Goal: Task Accomplishment & Management: Manage account settings

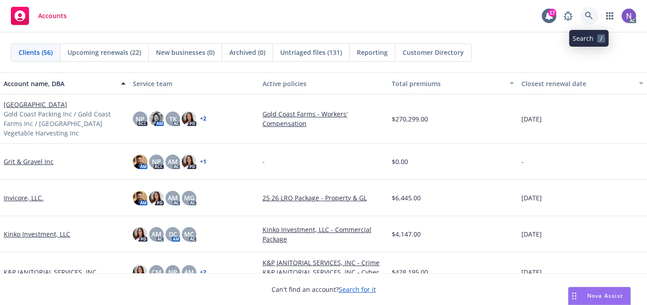
click at [591, 19] on icon at bounding box center [589, 16] width 8 height 8
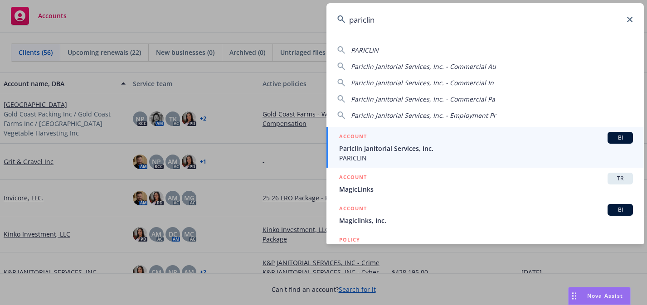
type input "pariclin"
click at [384, 143] on div "ACCOUNT BI" at bounding box center [486, 138] width 294 height 12
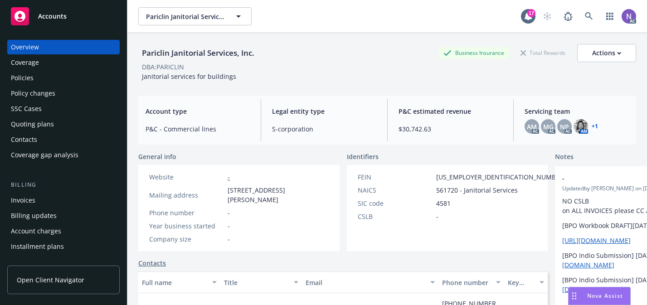
click at [86, 87] on div "Policy changes" at bounding box center [63, 93] width 105 height 15
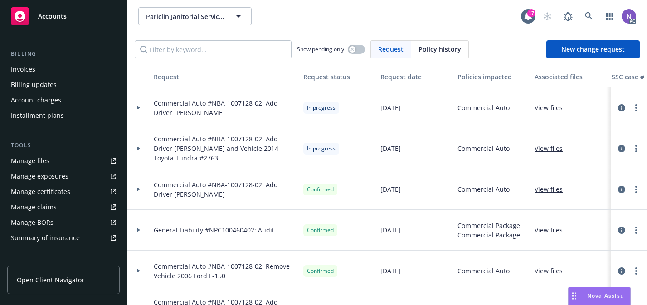
scroll to position [166, 0]
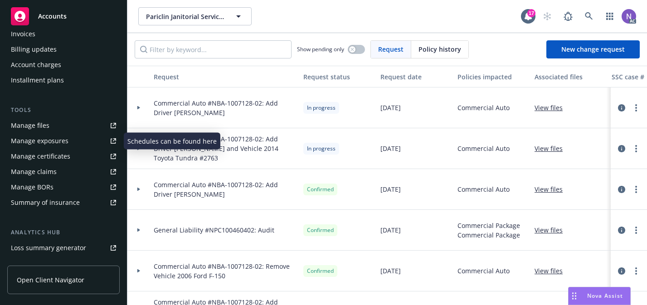
click at [66, 142] on div "Manage exposures" at bounding box center [40, 141] width 58 height 15
click at [190, 159] on span "Commercial Auto #NBA-1007128-02: Add Driver [PERSON_NAME] and Vehicle 2014 Toyo…" at bounding box center [225, 148] width 142 height 29
click at [634, 149] on link "more" at bounding box center [635, 148] width 11 height 11
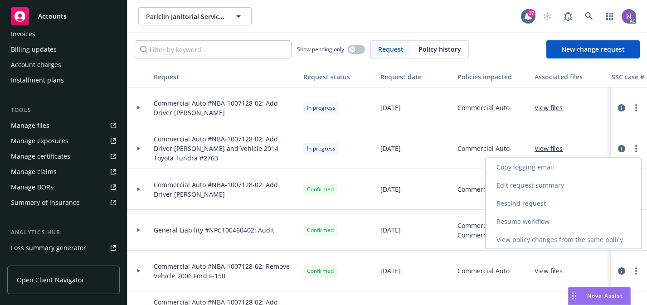
click at [604, 214] on link "Resume workflow" at bounding box center [562, 222] width 155 height 18
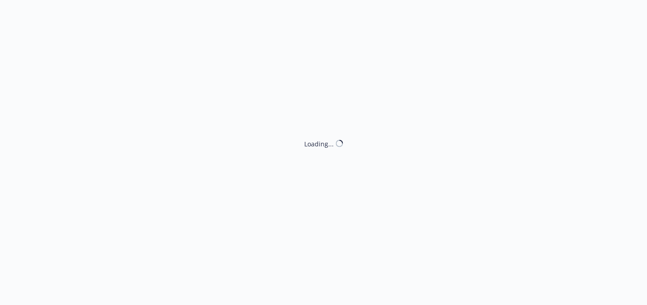
select select "ACCEPTED"
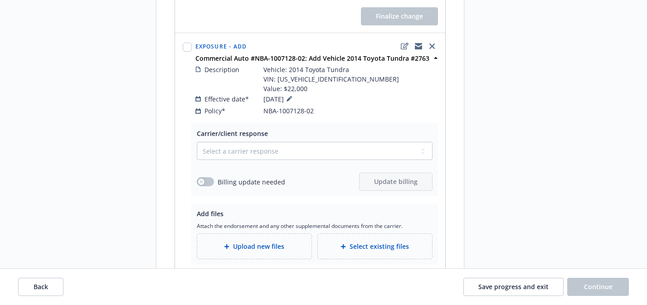
scroll to position [419, 0]
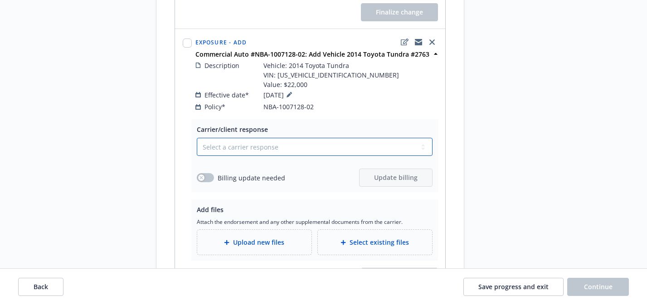
click at [306, 138] on select "Select a carrier response Accepted Accepted with revision No endorsement needed…" at bounding box center [315, 147] width 236 height 18
select select "ACCEPTED"
click at [255, 245] on div "Upload new files" at bounding box center [254, 242] width 114 height 25
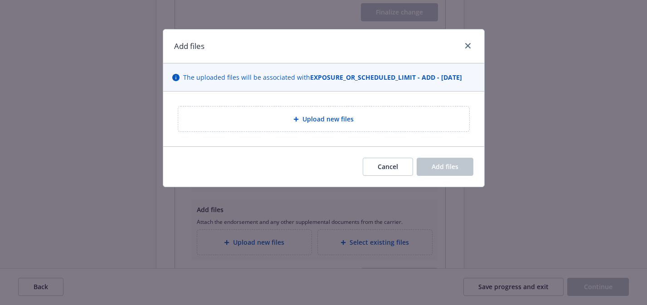
click at [288, 123] on div "Upload new files" at bounding box center [323, 119] width 276 height 10
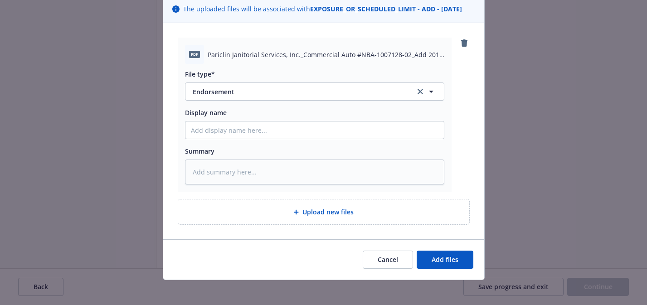
scroll to position [73, 0]
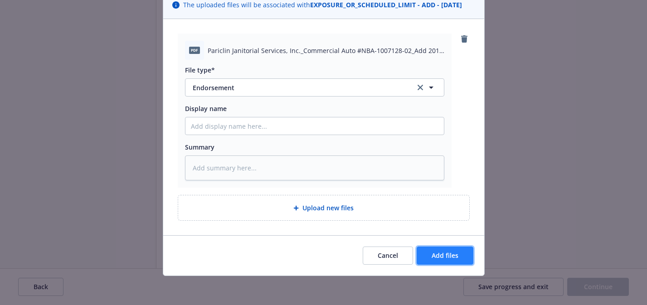
click at [448, 251] on span "Add files" at bounding box center [444, 255] width 27 height 9
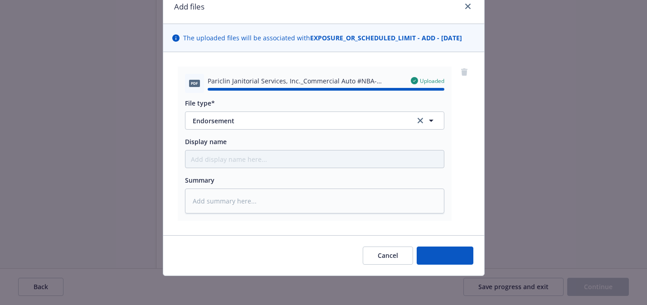
type textarea "x"
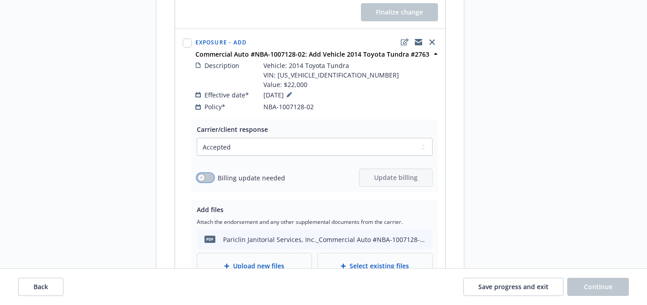
click at [206, 173] on button "button" at bounding box center [205, 177] width 17 height 9
click at [392, 173] on span "Update billing" at bounding box center [396, 177] width 44 height 9
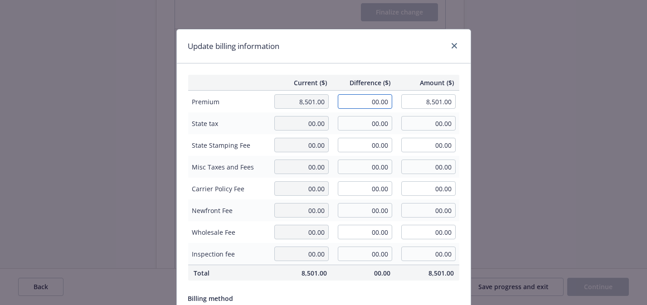
click at [370, 101] on input "00.00" at bounding box center [365, 101] width 54 height 15
paste input "1,759"
type input "1,759.00"
type input "10,260.00"
type input "175.9"
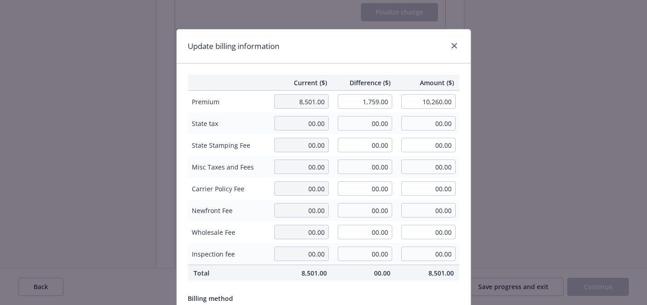
click at [386, 67] on div "Current ($) Difference ($) Amount ($) Premium 8,501.00 1,759.00 10,260.00 State…" at bounding box center [324, 219] width 294 height 313
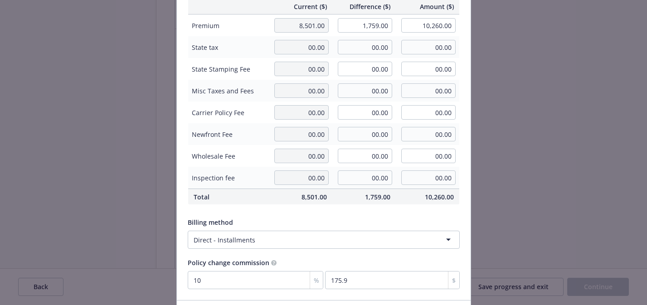
scroll to position [141, 0]
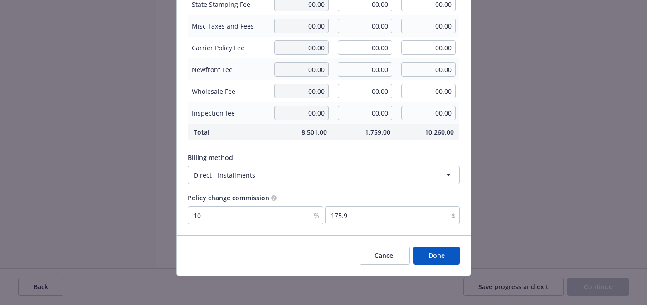
click at [440, 252] on button "Done" at bounding box center [436, 256] width 46 height 18
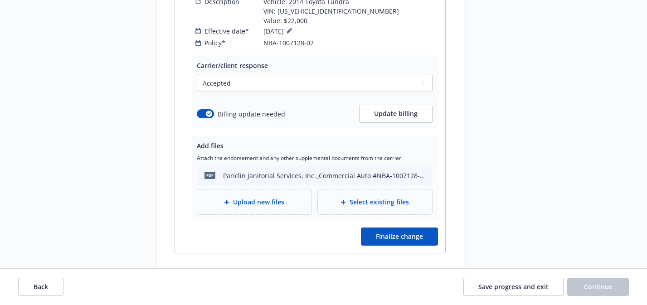
scroll to position [499, 0]
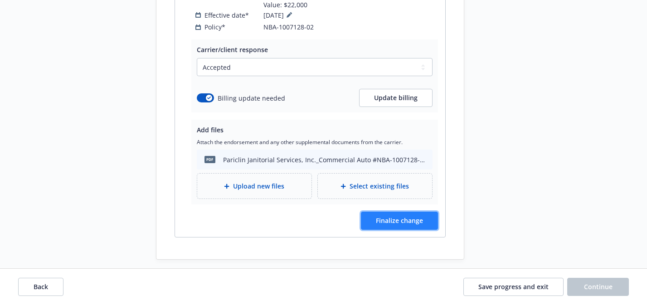
click at [391, 216] on span "Finalize change" at bounding box center [399, 220] width 47 height 9
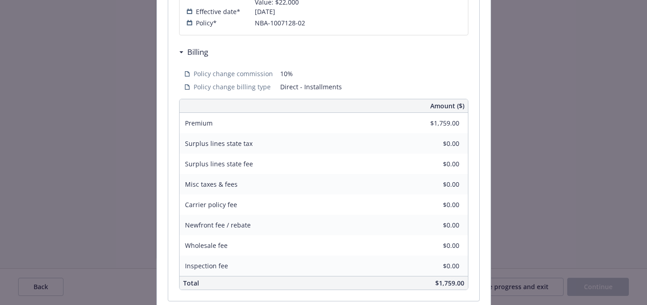
scroll to position [327, 0]
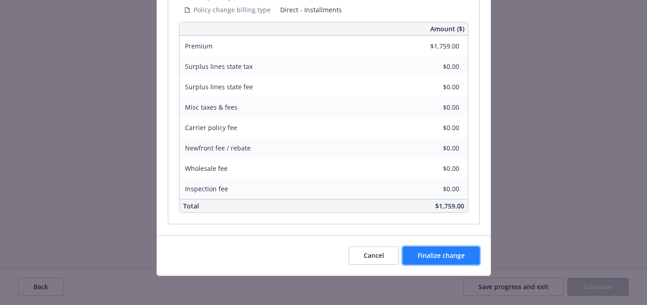
click at [436, 247] on button "Finalize change" at bounding box center [440, 256] width 77 height 18
select select "ACCEPTED"
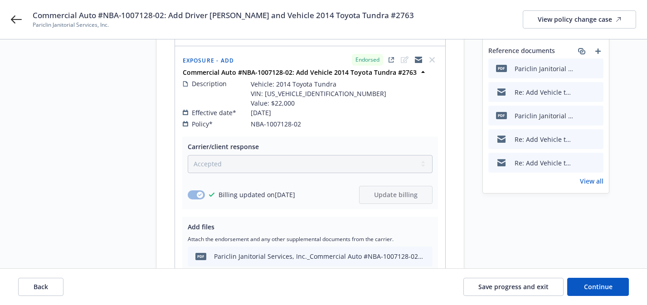
scroll to position [104, 0]
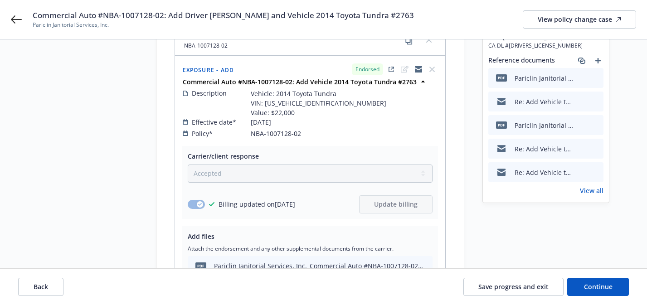
click at [297, 93] on span "Vehicle: 2014 Toyota Tundra VIN: 5TFUY5F16EX392763 Value: $22,000" at bounding box center [319, 103] width 136 height 29
copy span "5TFUY5F16EX392763"
click at [297, 106] on span "Vehicle: 2014 Toyota Tundra VIN: 5TFUY5F16EX392763 Value: $22,000" at bounding box center [319, 103] width 136 height 29
drag, startPoint x: 294, startPoint y: 103, endPoint x: 271, endPoint y: 105, distance: 22.8
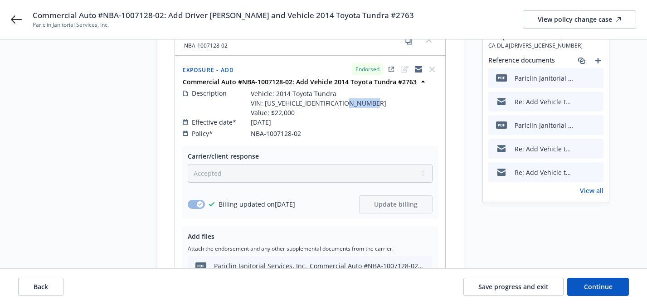
click at [271, 105] on span "Vehicle: 2014 Toyota Tundra VIN: 5TFUY5F16EX392763 Value: $22,000" at bounding box center [319, 103] width 136 height 29
copy span "$22,000"
drag, startPoint x: 312, startPoint y: 94, endPoint x: 331, endPoint y: 93, distance: 19.0
click at [331, 93] on span "Vehicle: 2014 Toyota Tundra VIN: 5TFUY5F16EX392763 Value: $22,000" at bounding box center [319, 103] width 136 height 29
copy span "2763"
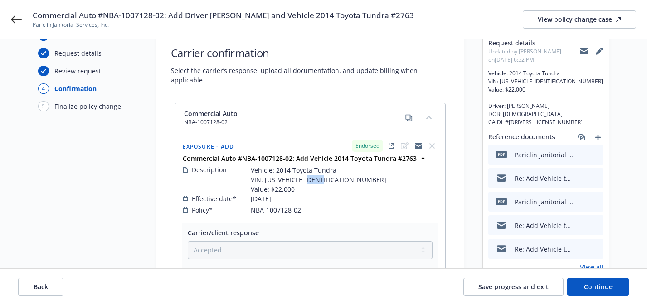
scroll to position [0, 0]
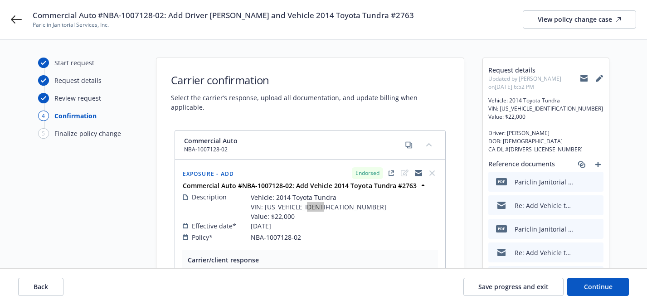
drag, startPoint x: 18, startPoint y: 19, endPoint x: 382, endPoint y: 0, distance: 364.4
click at [0, 0] on div "Commercial Auto #NBA-1007128-02: Add Driver Luis Ambris Perez and Vehicle 2014 …" at bounding box center [323, 19] width 647 height 39
click at [584, 78] on icon at bounding box center [583, 78] width 7 height 7
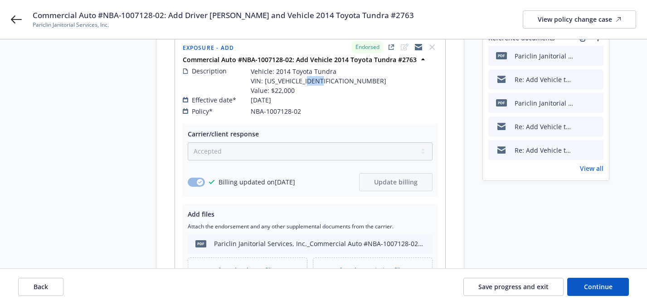
scroll to position [172, 0]
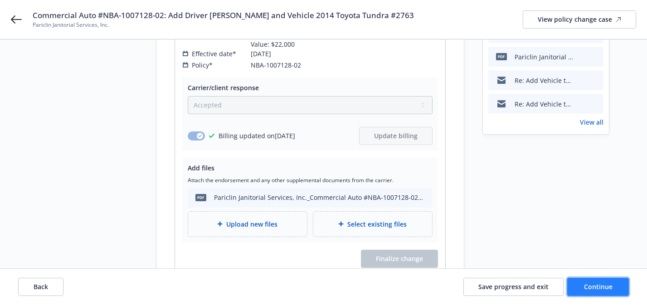
click at [579, 285] on button "Continue" at bounding box center [598, 287] width 62 height 18
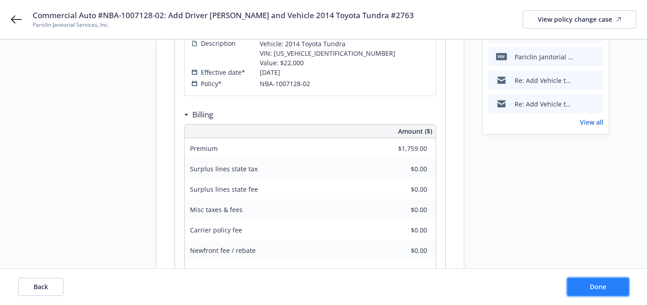
drag, startPoint x: 579, startPoint y: 281, endPoint x: 586, endPoint y: 283, distance: 7.8
click at [577, 276] on div "Back Done" at bounding box center [323, 287] width 647 height 36
click at [586, 283] on button "Done" at bounding box center [598, 287] width 62 height 18
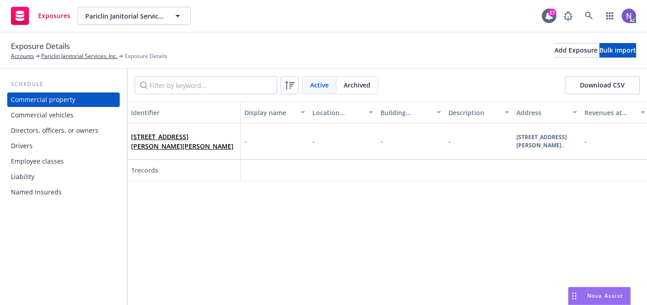
click at [76, 117] on div "Commercial vehicles" at bounding box center [63, 115] width 105 height 15
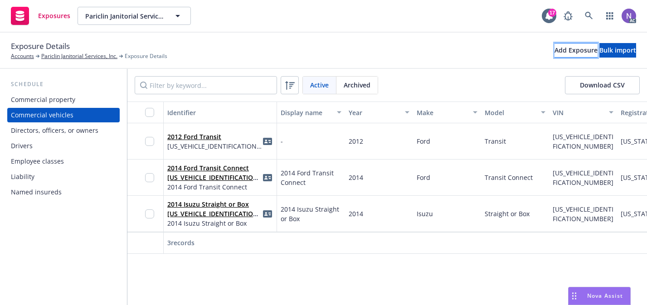
click at [554, 53] on div "Add Exposure" at bounding box center [575, 51] width 43 height 14
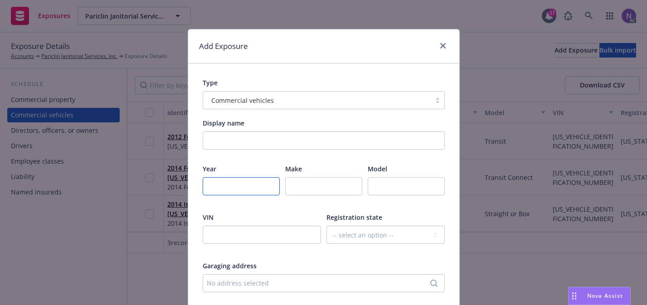
click at [252, 192] on input "number" at bounding box center [241, 186] width 77 height 18
type input "2014"
type input "Toyota"
type input "Tundra"
paste input "5TFUY5F16EX392763"
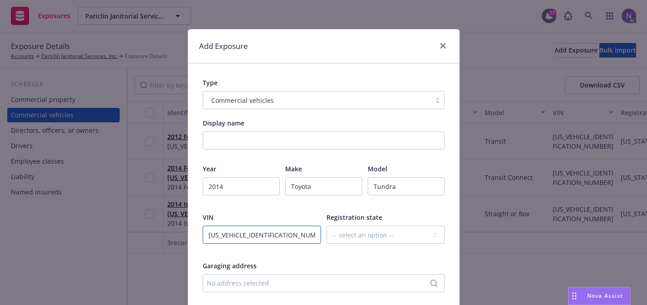
type input "5TFUY5F16EX392763"
click at [334, 233] on select "-- select an option -- Alaska Alabama Arkansas American Samoa Arizona Californi…" at bounding box center [385, 235] width 118 height 18
select select "CA"
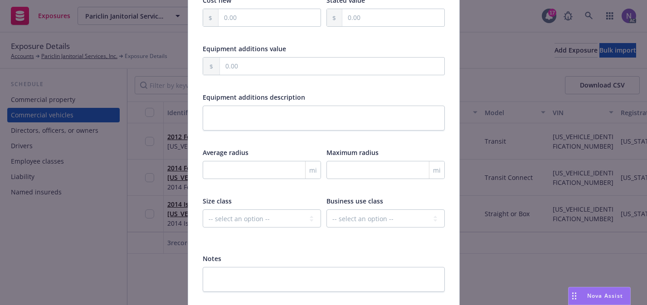
scroll to position [302, 0]
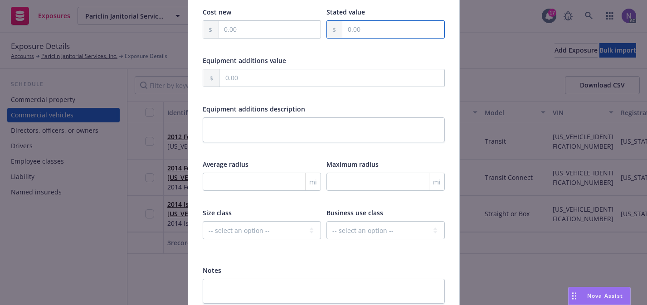
click at [367, 30] on input "text" at bounding box center [393, 29] width 102 height 17
paste input "22,000.00"
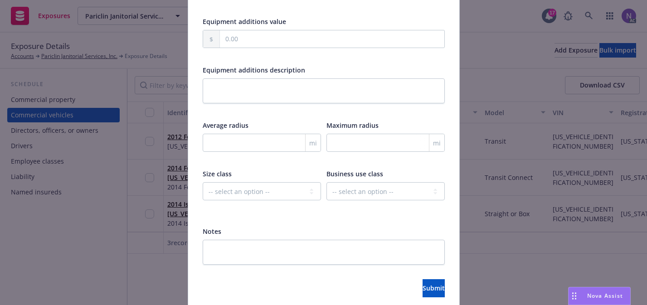
scroll to position [378, 0]
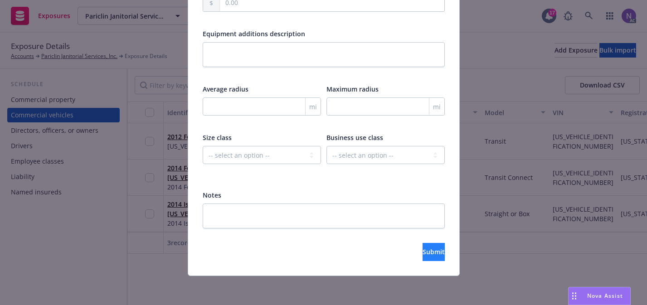
type input "22,000.00"
click at [422, 247] on button "Submit" at bounding box center [433, 252] width 22 height 18
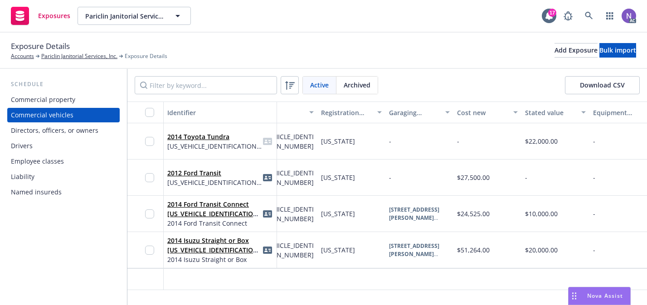
scroll to position [0, 300]
click at [469, 147] on div "-" at bounding box center [487, 141] width 68 height 36
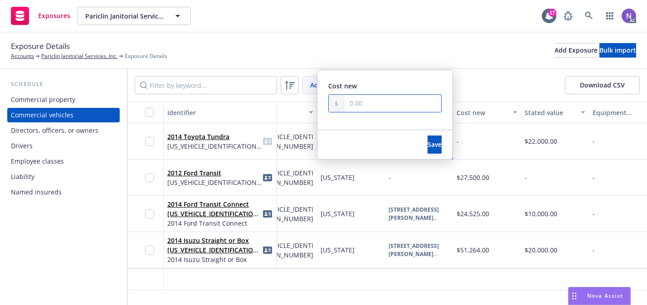
click at [410, 103] on input "text" at bounding box center [392, 103] width 97 height 17
paste input "22,000.00"
type input "22,000.00"
click at [427, 140] on button "Save" at bounding box center [434, 145] width 14 height 18
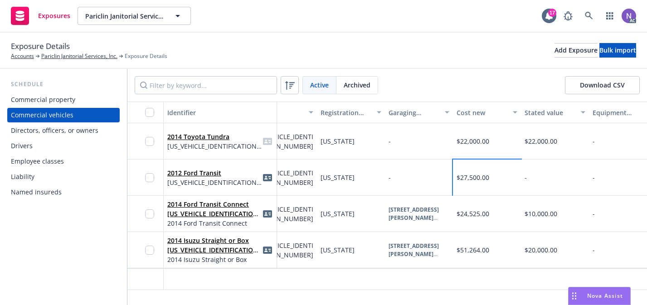
click at [471, 176] on span "$27,500.00" at bounding box center [472, 177] width 33 height 9
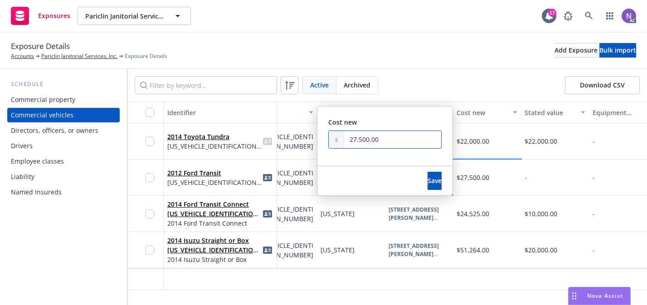
click at [393, 138] on input "27,500.00" at bounding box center [392, 139] width 97 height 17
click at [518, 183] on div "$27,500.00 Cost new Save" at bounding box center [487, 178] width 68 height 36
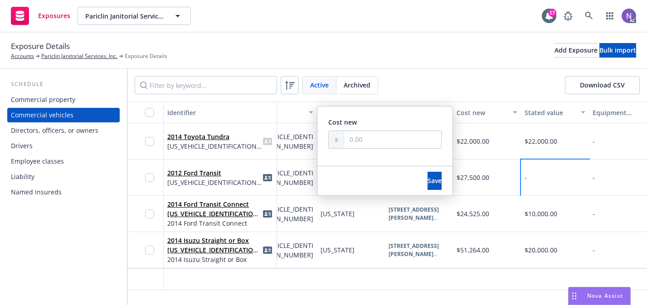
click at [530, 179] on div "-" at bounding box center [555, 178] width 68 height 36
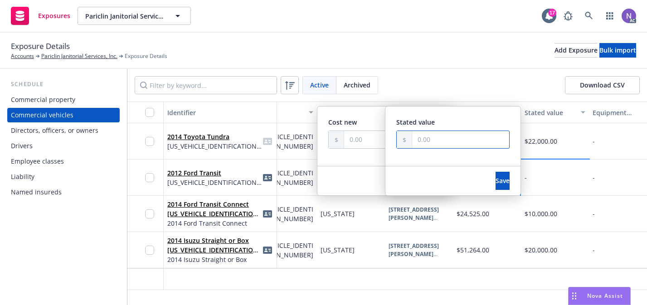
click at [471, 138] on input "text" at bounding box center [460, 139] width 97 height 17
paste input "22,000.00"
type input "22,000.00"
drag, startPoint x: 476, startPoint y: 179, endPoint x: 382, endPoint y: 158, distance: 96.6
click at [382, 160] on div "2012 Ford Transit NM0KS9BN7CT123696 - 2012 Ford Transit NM0KS9BN7CT123696 Calif…" at bounding box center [411, 178] width 1169 height 36
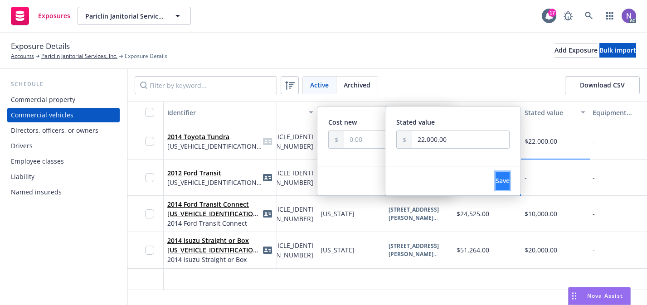
click at [495, 185] on button "Save" at bounding box center [502, 181] width 14 height 18
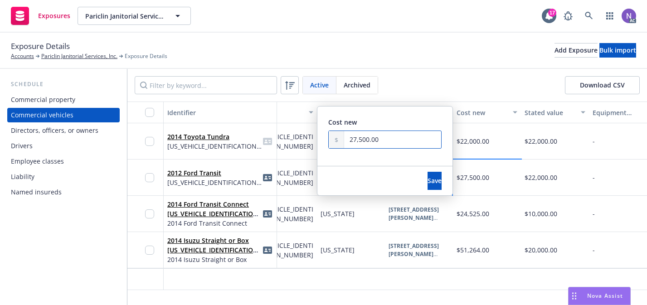
click at [412, 132] on input "27,500.00" at bounding box center [392, 139] width 97 height 17
click at [427, 181] on span "Save" at bounding box center [434, 180] width 14 height 9
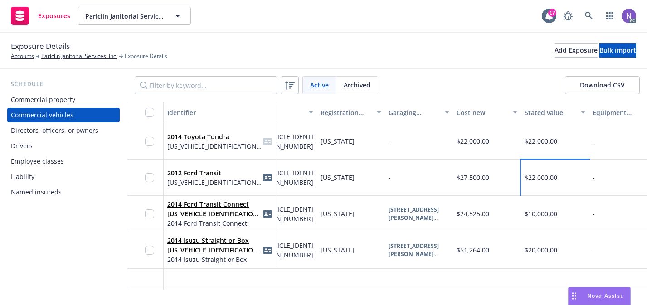
click at [525, 177] on span "$22,000.00" at bounding box center [540, 177] width 33 height 9
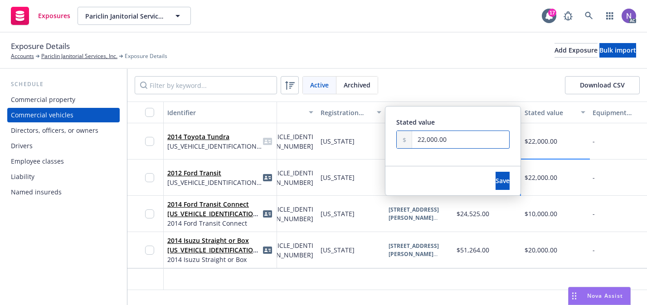
click at [425, 134] on input "22,000.00" at bounding box center [460, 139] width 97 height 17
paste input "7,5"
type input "27,500.00"
click at [495, 184] on span "Save" at bounding box center [502, 180] width 14 height 9
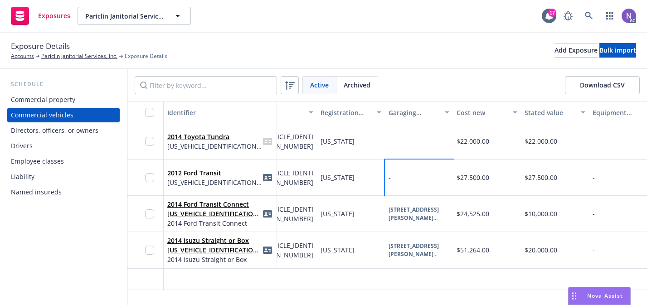
click at [419, 168] on div "-" at bounding box center [419, 178] width 68 height 36
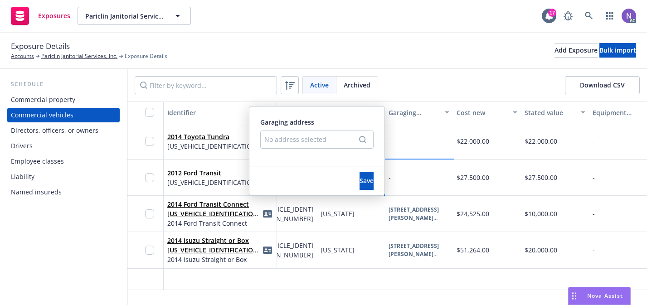
click at [344, 140] on div "No address selected" at bounding box center [312, 140] width 96 height 10
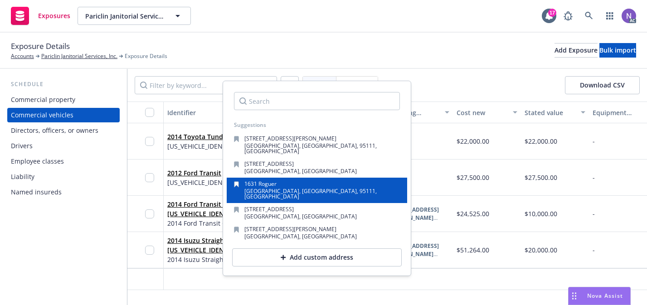
click at [328, 187] on div "1631 Roguer San Jose, CA, 95111, USA" at bounding box center [317, 190] width 166 height 18
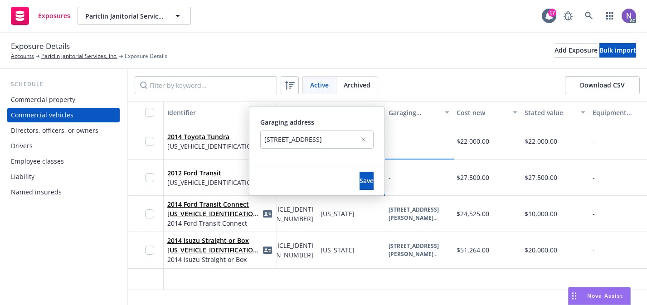
click at [280, 141] on div "1631 Roguer, San Jose, CA, 95111, USA" at bounding box center [312, 140] width 96 height 10
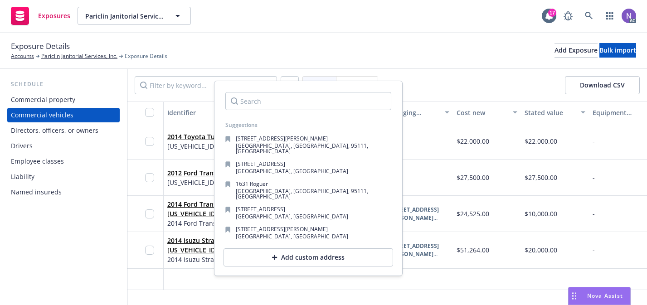
click at [336, 270] on div at bounding box center [351, 279] width 68 height 22
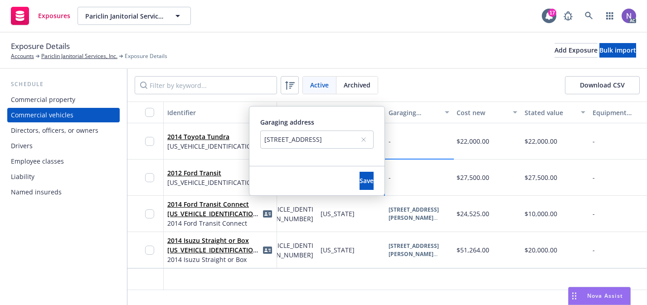
click at [278, 139] on div "1631 Roguer, San Jose, CA, 95111, USA" at bounding box center [312, 140] width 96 height 10
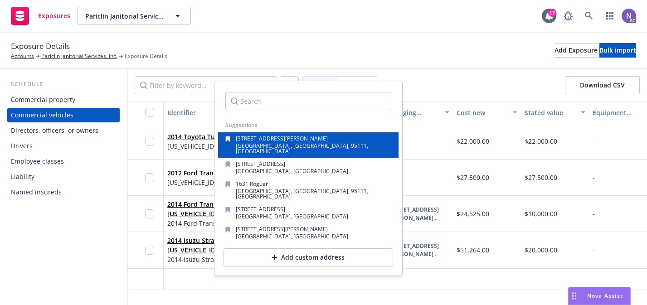
click at [278, 139] on span "647 Tully Rd Ste 3A" at bounding box center [282, 139] width 92 height 8
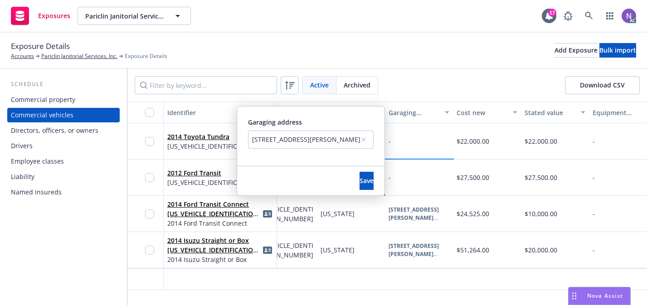
click at [364, 139] on icon at bounding box center [364, 140] width 4 height 4
click at [341, 139] on div "No address selected" at bounding box center [312, 140] width 96 height 10
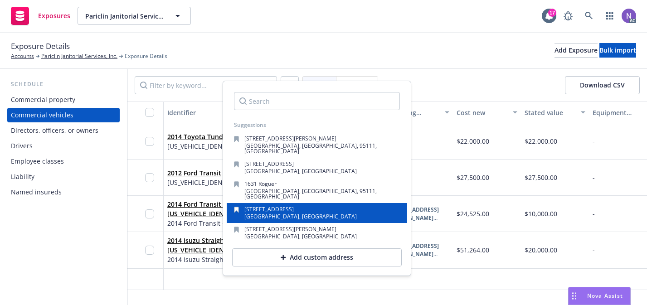
click at [327, 207] on div "1631 Roguers Ave San Jose, CA, 95112, USA" at bounding box center [317, 213] width 166 height 13
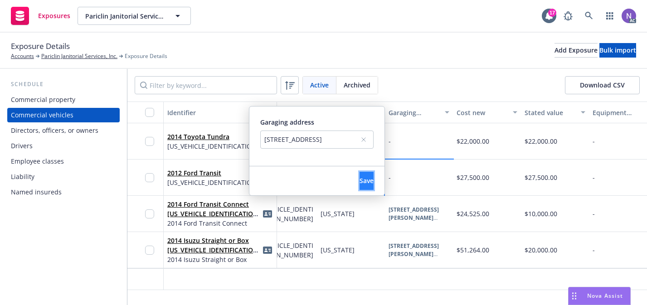
click at [359, 182] on span "Save" at bounding box center [366, 180] width 14 height 9
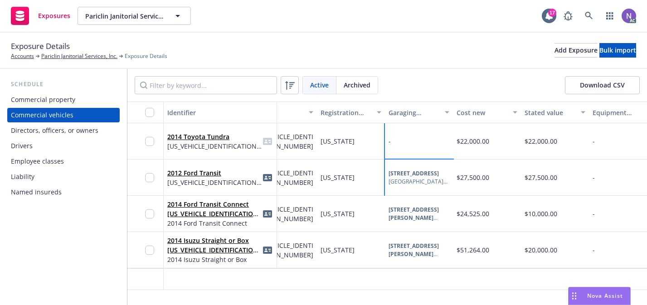
click at [427, 141] on div "-" at bounding box center [419, 141] width 68 height 36
click at [334, 116] on div at bounding box center [316, 120] width 113 height 8
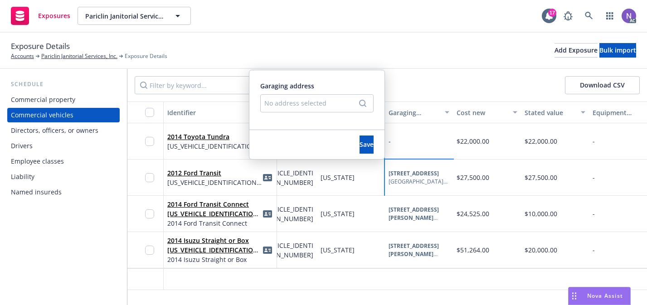
click at [330, 100] on div "No address selected" at bounding box center [312, 103] width 96 height 10
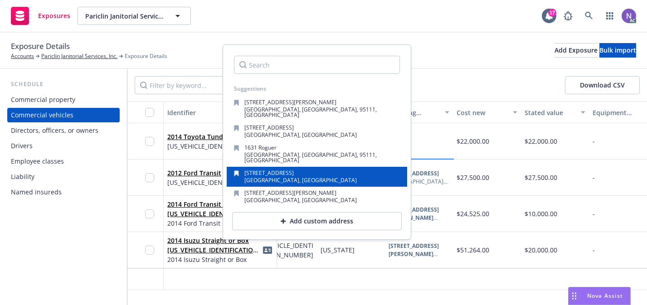
click at [320, 167] on div "1631 Roguers Ave San Jose, CA, 95112, USA" at bounding box center [317, 177] width 180 height 20
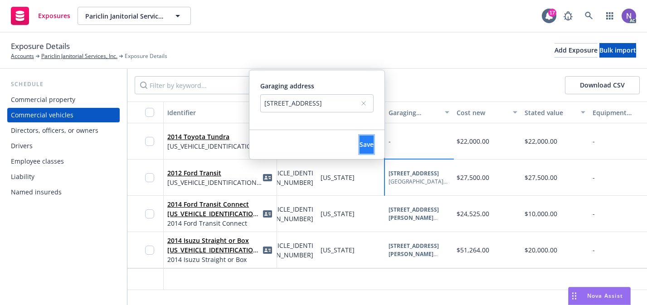
click at [359, 144] on span "Save" at bounding box center [366, 144] width 14 height 9
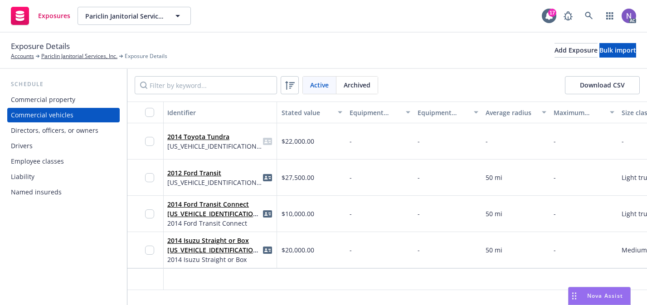
scroll to position [0, 549]
click at [488, 147] on div "-" at bounding box center [509, 141] width 68 height 36
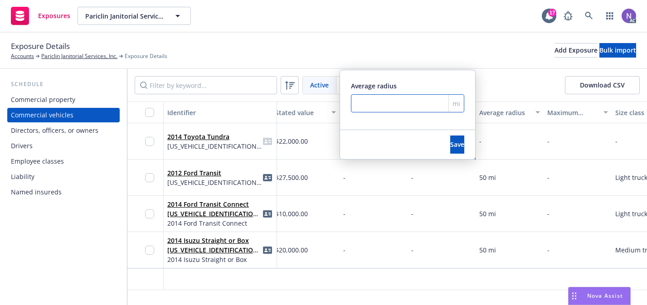
click at [420, 97] on input "number" at bounding box center [407, 103] width 113 height 18
type input "50"
click at [450, 147] on button "Save" at bounding box center [457, 145] width 14 height 18
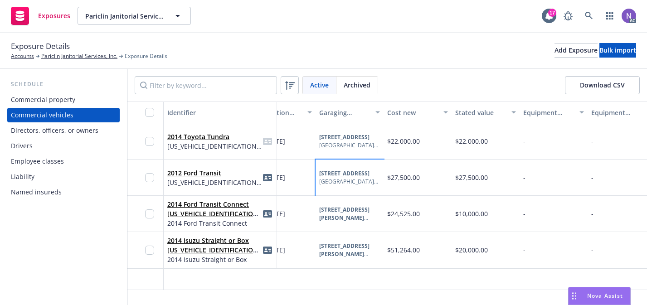
scroll to position [0, 0]
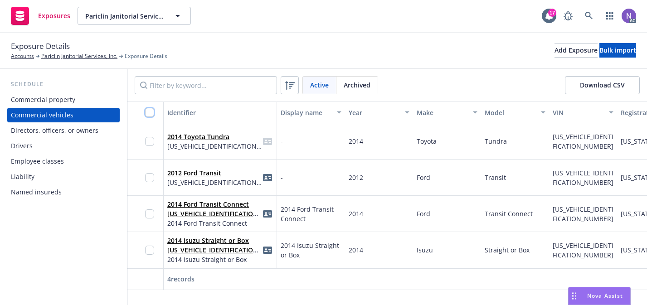
click at [153, 109] on input "checkbox" at bounding box center [149, 112] width 9 height 9
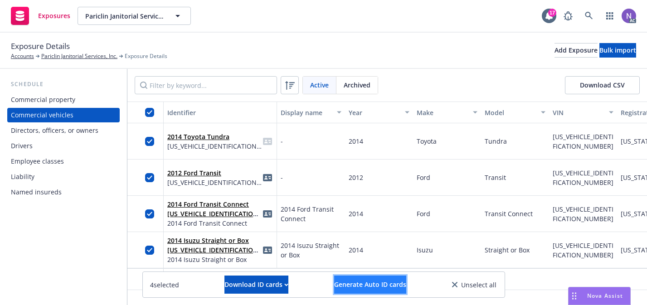
click at [373, 286] on span "Generate Auto ID cards" at bounding box center [370, 284] width 72 height 9
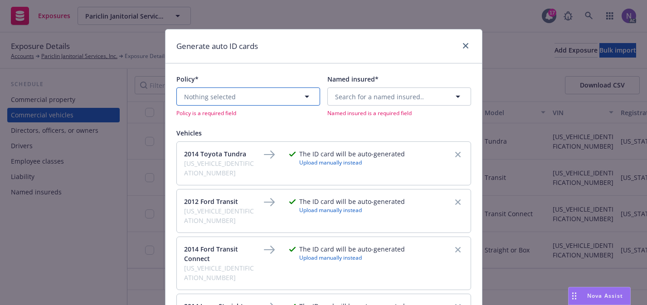
click at [281, 102] on button "Nothing selected" at bounding box center [248, 96] width 144 height 18
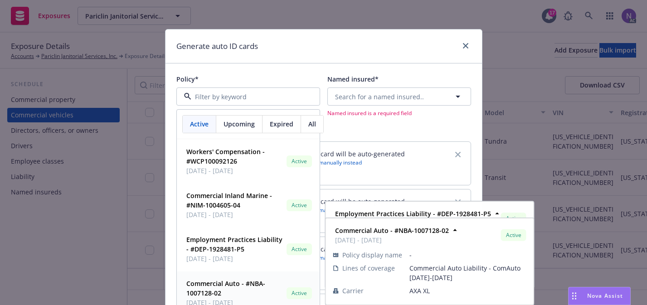
click at [253, 298] on span "04/01/2025 - 04/01/2026" at bounding box center [234, 303] width 97 height 10
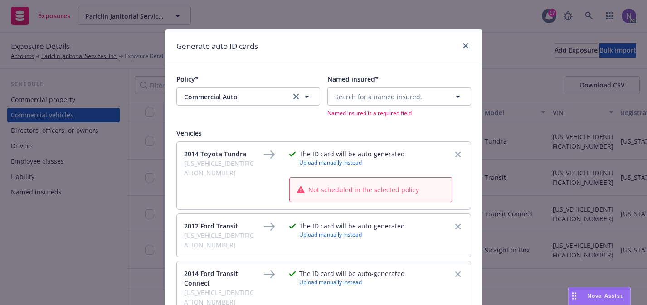
click at [351, 110] on span "Named insured is a required field" at bounding box center [399, 113] width 144 height 8
click at [356, 102] on button "Search for a named insured.." at bounding box center [399, 96] width 144 height 18
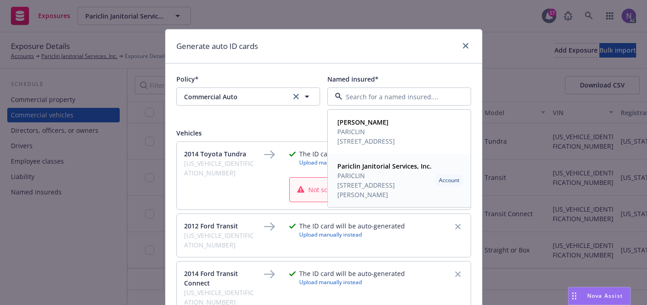
click at [370, 165] on strong "Pariclin Janitorial Services, Inc." at bounding box center [384, 166] width 94 height 9
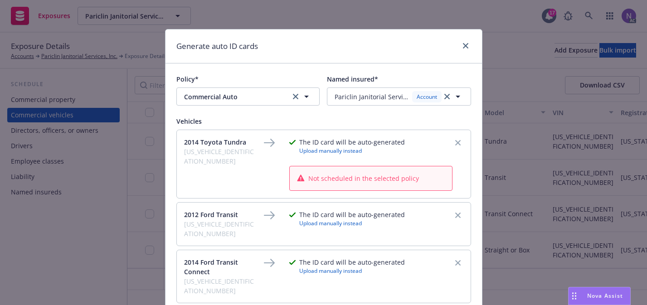
scroll to position [160, 0]
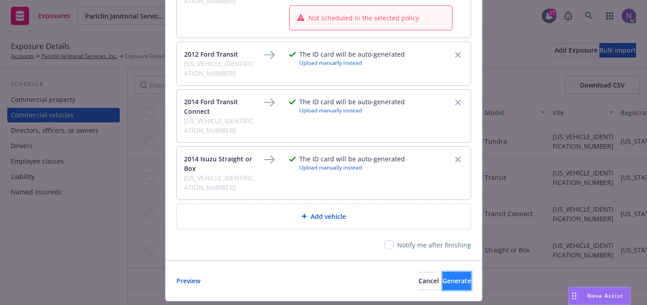
click at [442, 276] on span "Generate" at bounding box center [456, 280] width 29 height 9
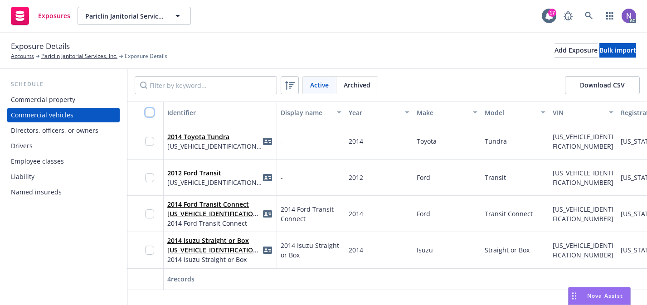
click at [149, 112] on input "checkbox" at bounding box center [149, 112] width 9 height 9
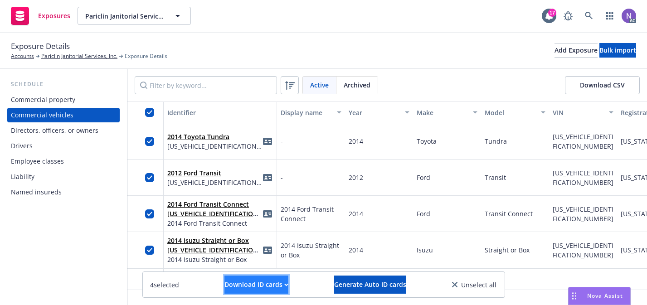
click at [275, 281] on div "Download ID cards" at bounding box center [256, 284] width 64 height 17
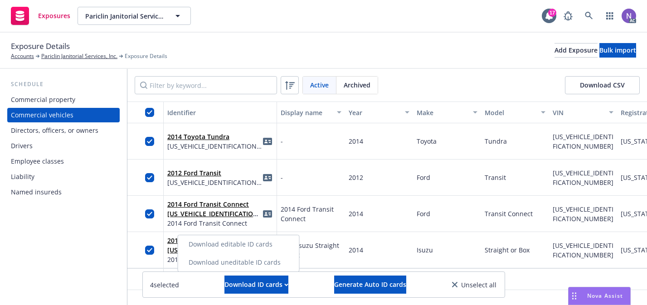
click at [272, 265] on link "Download uneditable ID cards" at bounding box center [238, 262] width 121 height 18
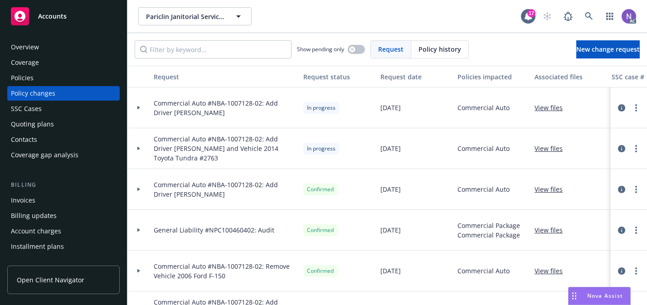
click at [96, 77] on div "Policies" at bounding box center [63, 78] width 105 height 15
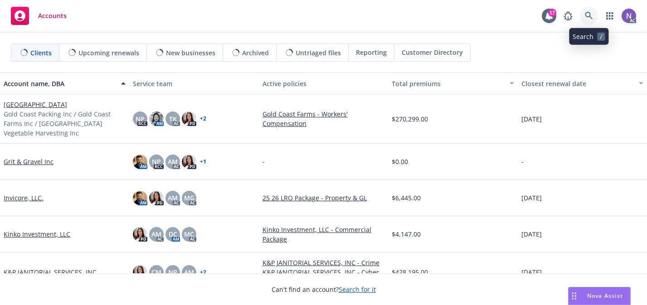
click at [593, 15] on link at bounding box center [589, 16] width 18 height 18
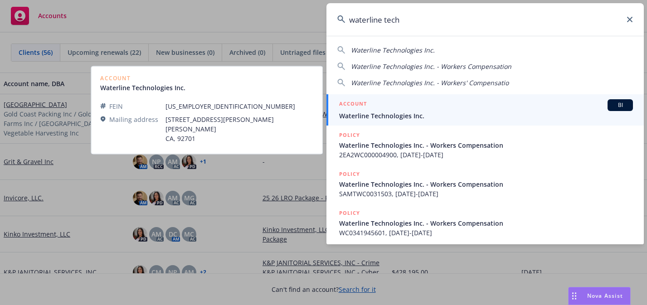
type input "waterline tech"
click at [504, 120] on span "Waterline Technologies Inc." at bounding box center [486, 116] width 294 height 10
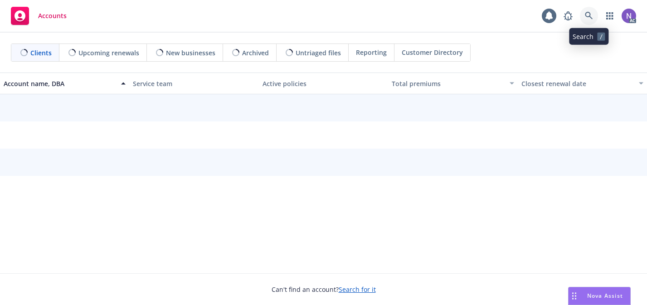
click at [591, 19] on icon at bounding box center [589, 16] width 8 height 8
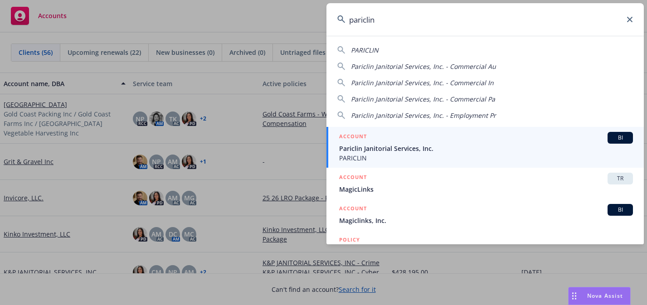
type input "pariclin"
click at [413, 153] on span "PARICLIN" at bounding box center [486, 158] width 294 height 10
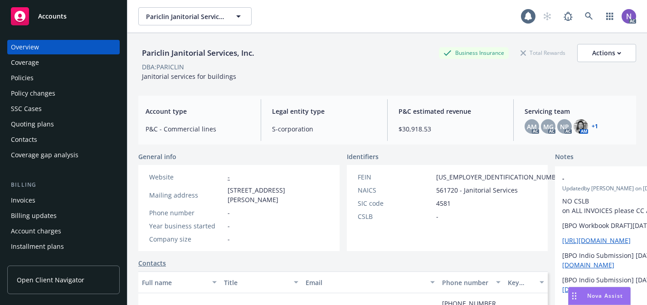
click at [79, 89] on div "Policy changes" at bounding box center [63, 93] width 105 height 15
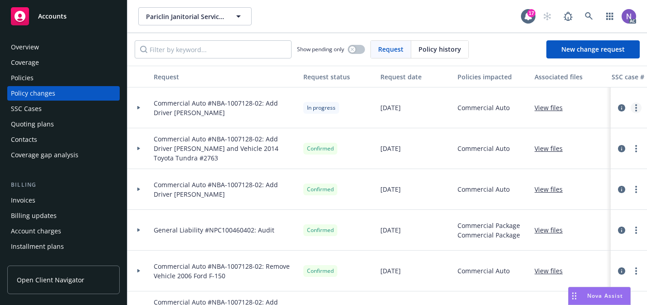
click at [636, 107] on circle "more" at bounding box center [636, 108] width 2 height 2
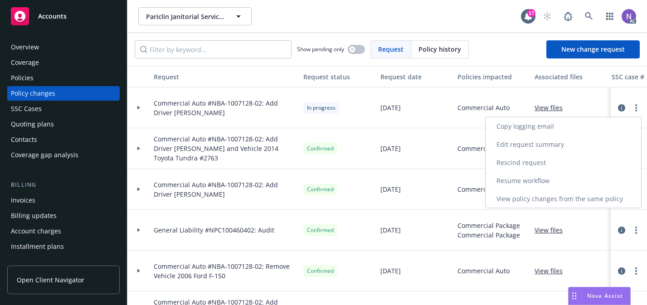
click at [619, 172] on link "Resume workflow" at bounding box center [562, 181] width 155 height 18
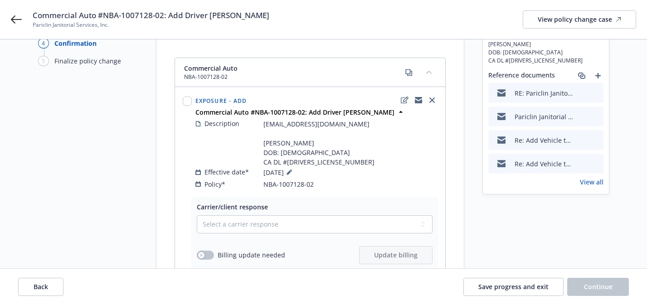
scroll to position [68, 0]
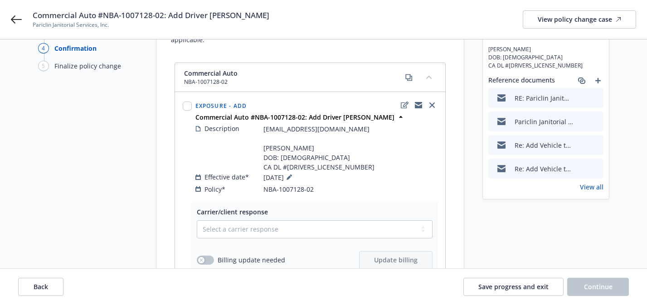
click at [597, 97] on icon "preview file" at bounding box center [595, 97] width 8 height 6
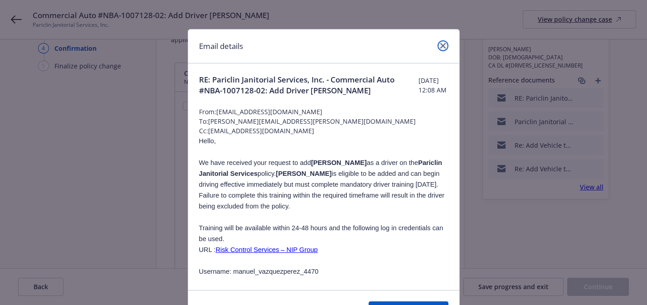
click at [443, 48] on icon "close" at bounding box center [442, 45] width 5 height 5
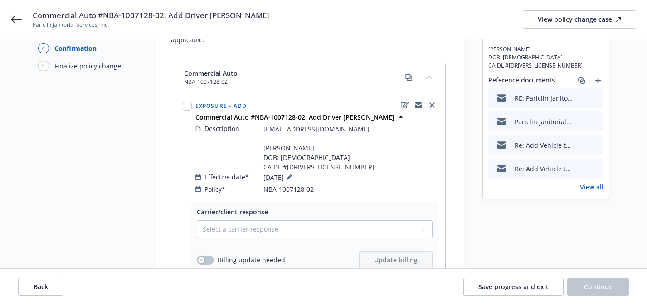
click at [595, 122] on icon "preview file" at bounding box center [595, 121] width 8 height 6
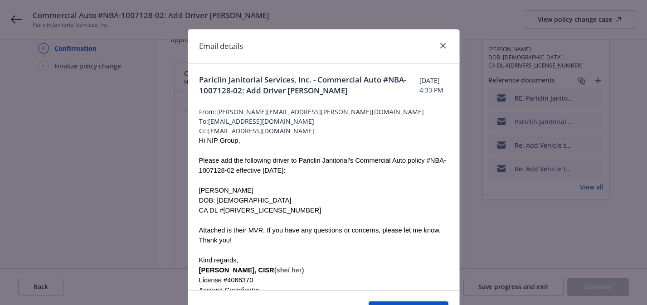
click at [449, 45] on div "Email details" at bounding box center [323, 46] width 271 height 34
click at [445, 45] on icon "close" at bounding box center [442, 45] width 5 height 5
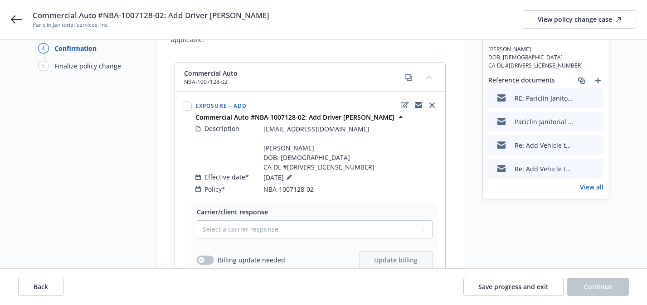
click at [597, 144] on icon "preview file" at bounding box center [595, 144] width 8 height 6
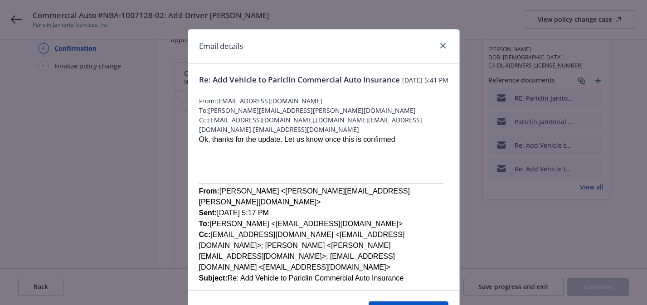
click at [279, 78] on span "Re: Add Vehicle to Pariclin Commercial Auto Insurance" at bounding box center [299, 79] width 201 height 11
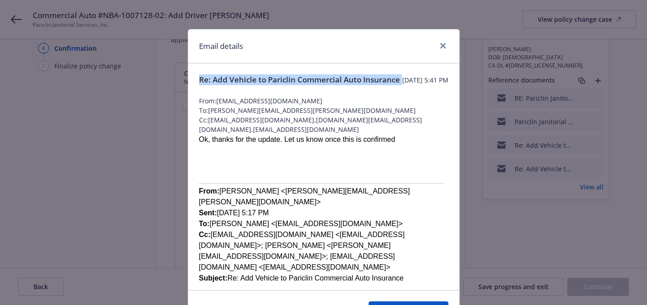
click at [279, 78] on span "Re: Add Vehicle to Pariclin Commercial Auto Insurance" at bounding box center [299, 79] width 201 height 11
copy span "Re: Add Vehicle to Pariclin Commercial Auto Insurance"
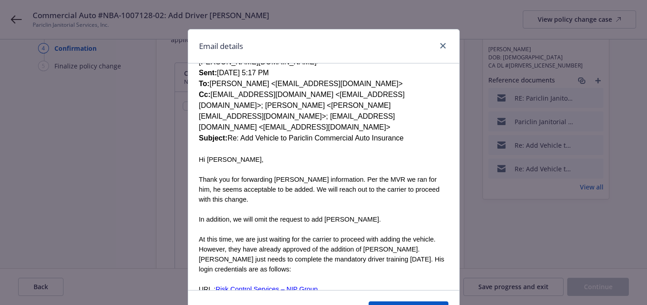
scroll to position [0, 0]
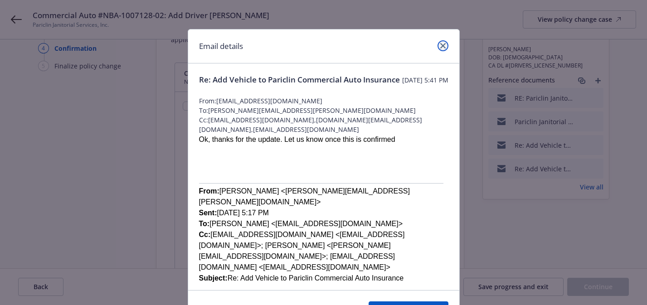
click at [443, 49] on link "close" at bounding box center [442, 45] width 11 height 11
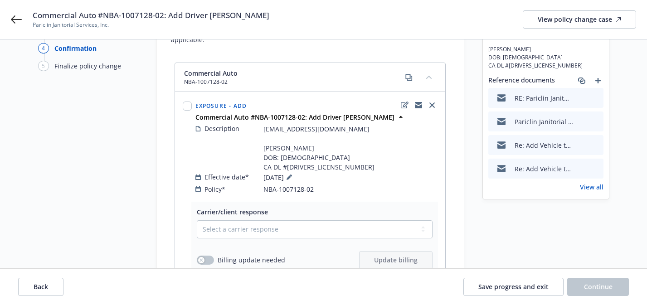
click at [599, 98] on button "preview file" at bounding box center [595, 97] width 10 height 8
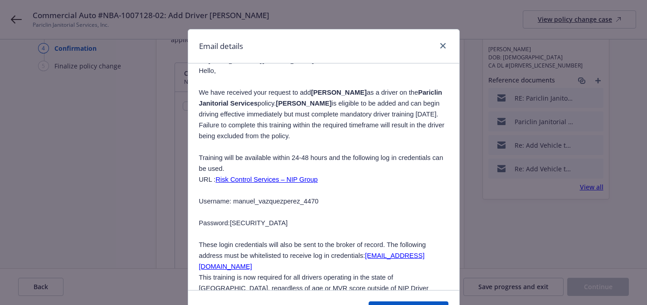
scroll to position [81, 0]
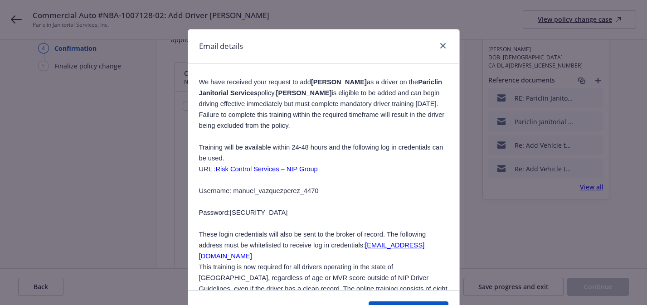
drag, startPoint x: 293, startPoint y: 224, endPoint x: 192, endPoint y: 181, distance: 109.7
copy div "URL : Risk Control Services – NIP Group Username: manuel_vazquezperez_4470 Pass…"
click at [441, 43] on icon "close" at bounding box center [442, 45] width 5 height 5
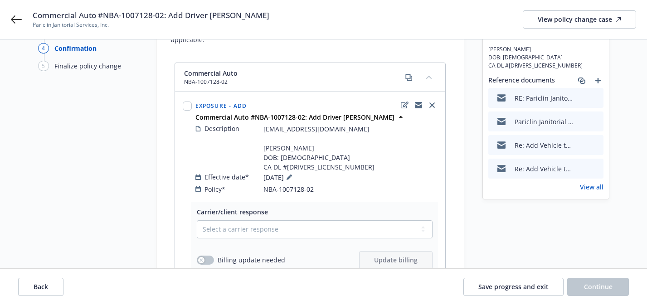
drag, startPoint x: 304, startPoint y: 11, endPoint x: 237, endPoint y: 18, distance: 66.5
click at [237, 18] on div "Commercial Auto #NBA-1007128-02: Add Driver [PERSON_NAME] Janitorial Services, …" at bounding box center [334, 19] width 603 height 19
copy span "[PERSON_NAME]"
click at [419, 102] on icon "copyLogging" at bounding box center [418, 105] width 7 height 7
